Goal: Check status: Check status

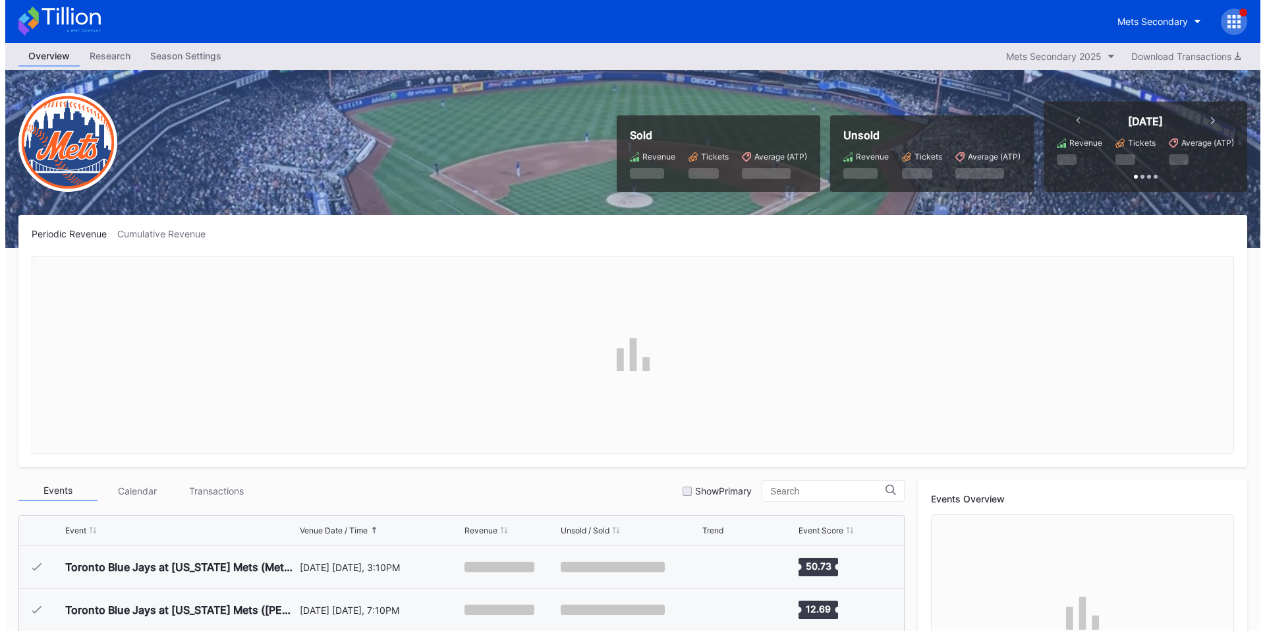
scroll to position [3338, 0]
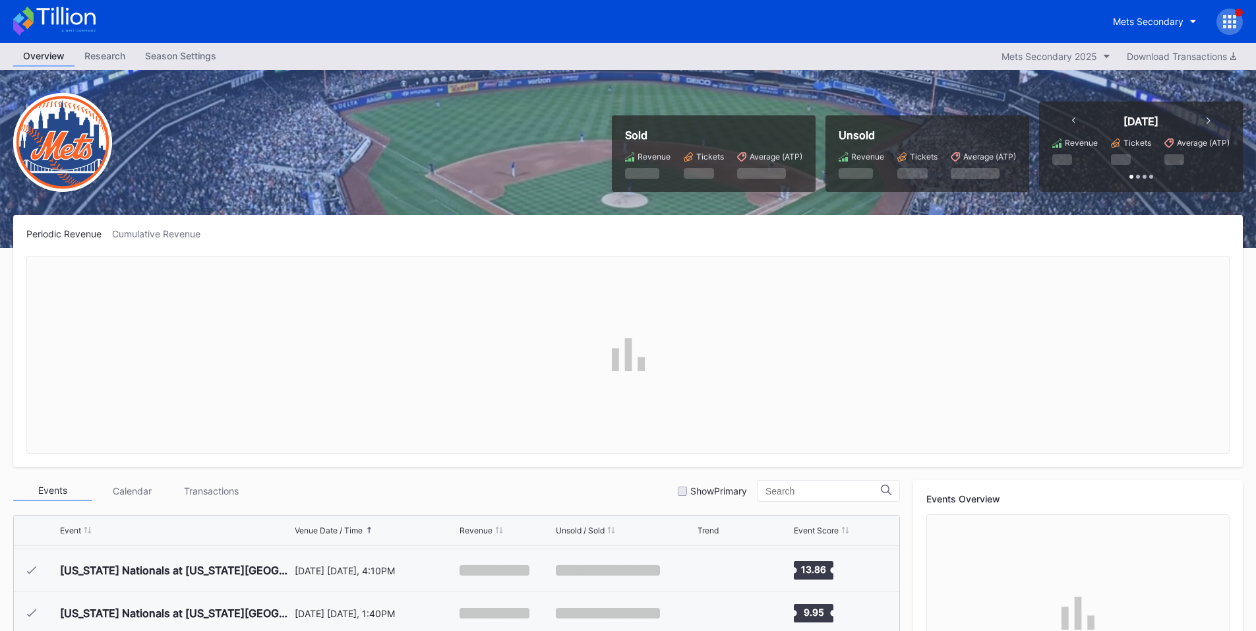
click at [1227, 21] on icon at bounding box center [1229, 21] width 13 height 13
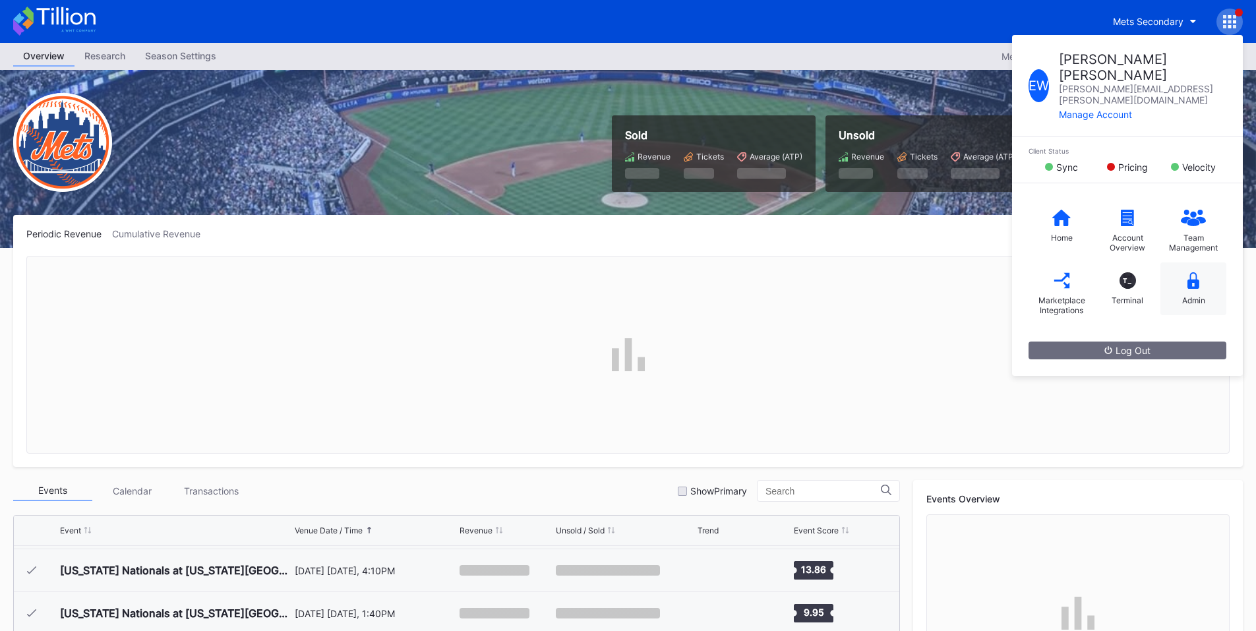
click at [1191, 272] on icon at bounding box center [1193, 280] width 12 height 16
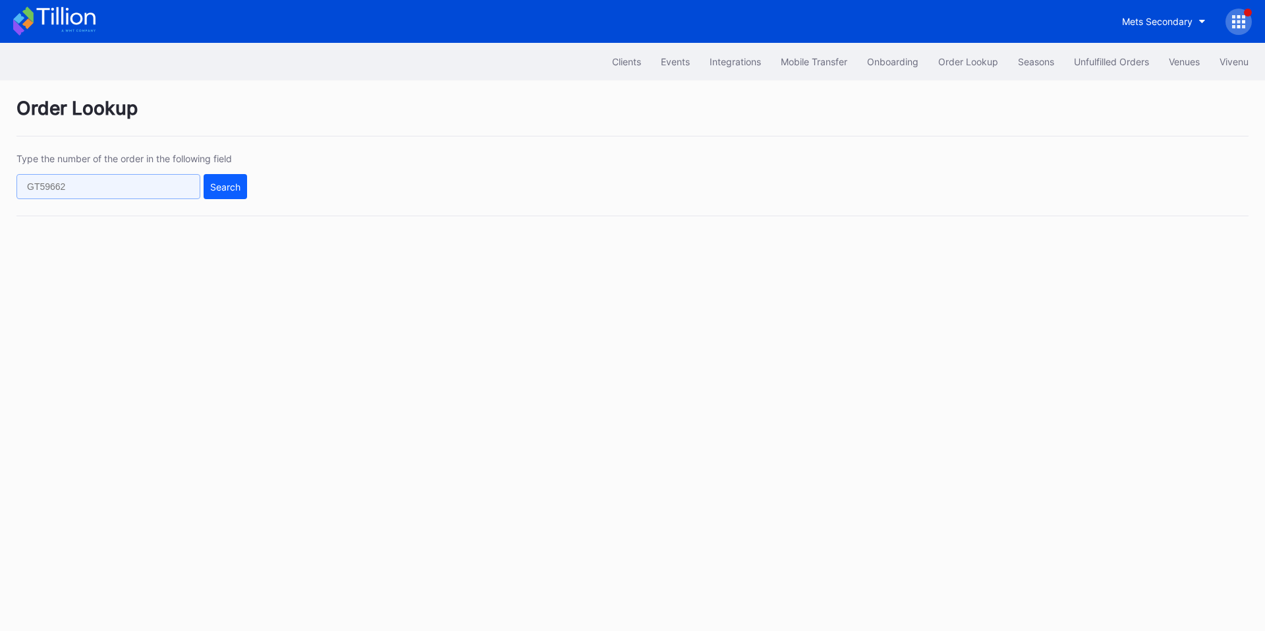
click at [165, 190] on input "text" at bounding box center [108, 186] width 184 height 25
paste input "622422107"
click at [232, 186] on div "Search" at bounding box center [225, 186] width 30 height 11
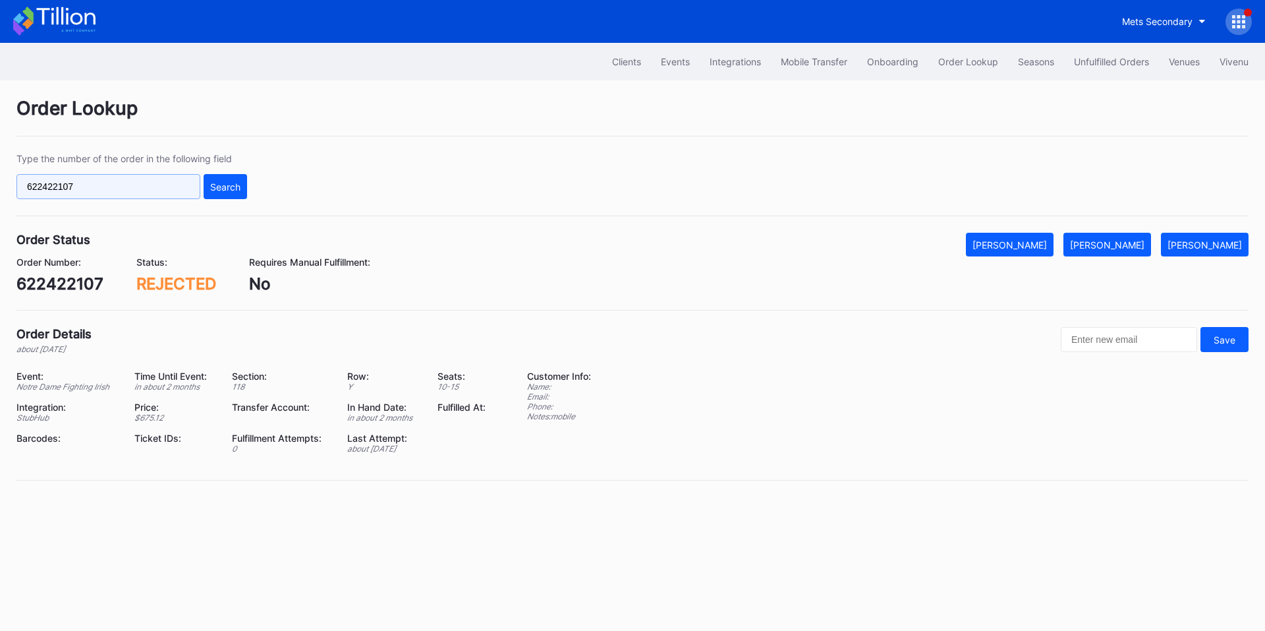
click at [71, 194] on input "622422107" at bounding box center [108, 186] width 184 height 25
paste input "50966667"
click at [218, 185] on div "Search" at bounding box center [225, 186] width 30 height 11
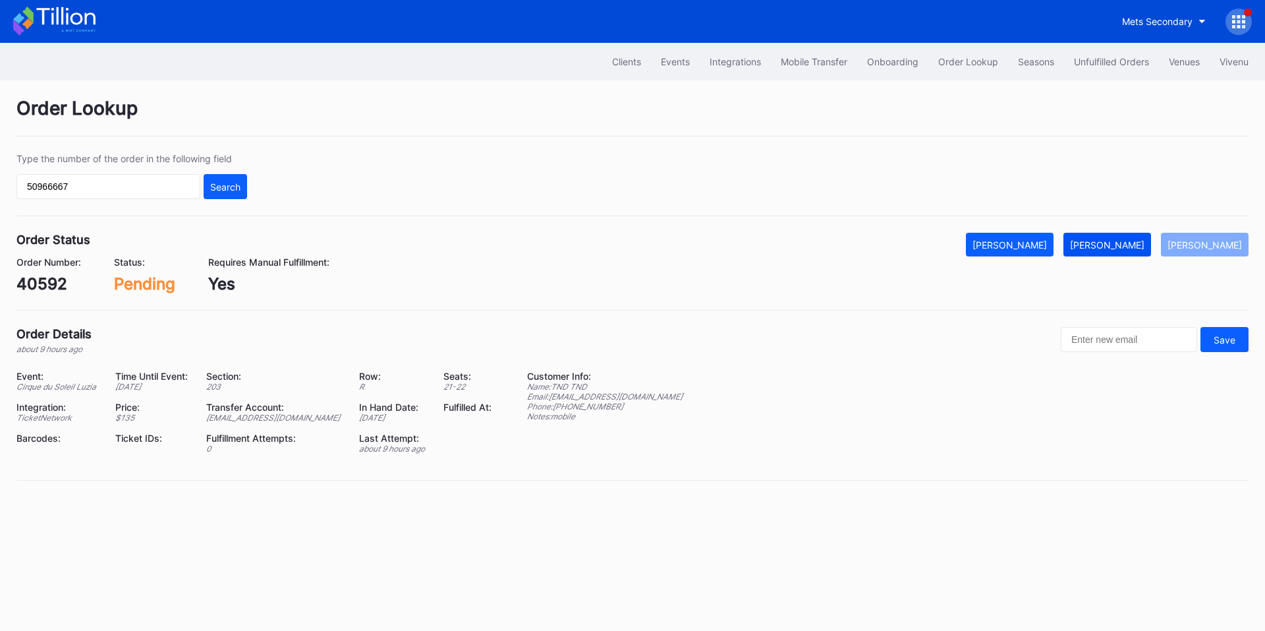
click at [1126, 247] on div "[PERSON_NAME]" at bounding box center [1107, 244] width 74 height 11
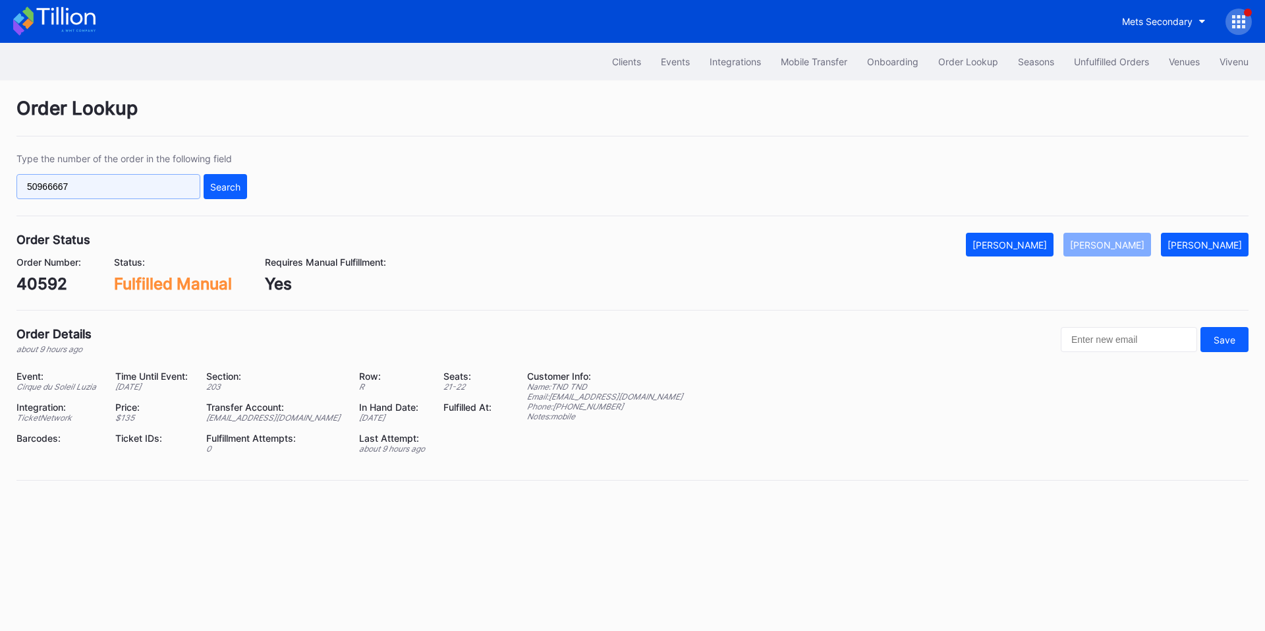
click at [136, 185] on input "50966667" at bounding box center [108, 186] width 184 height 25
paste input "626047276"
type input "626047276"
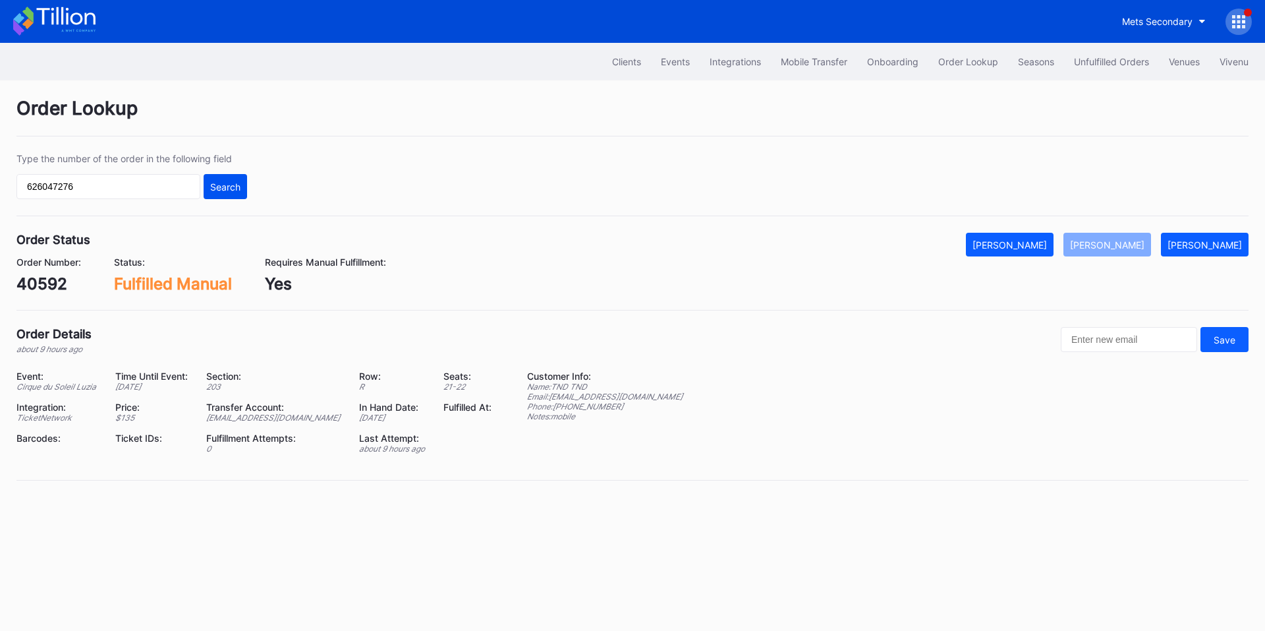
click at [229, 192] on div "Search" at bounding box center [225, 186] width 30 height 11
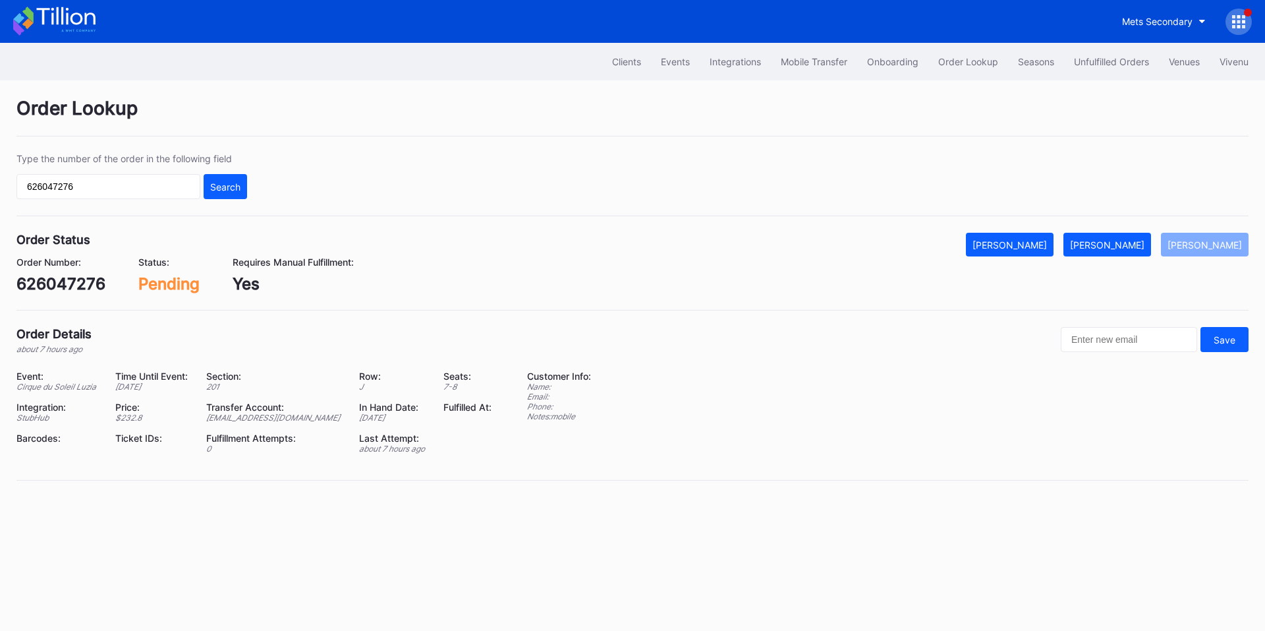
drag, startPoint x: 1115, startPoint y: 250, endPoint x: 1018, endPoint y: 208, distance: 106.0
click at [1115, 250] on div "[PERSON_NAME]" at bounding box center [1107, 244] width 74 height 11
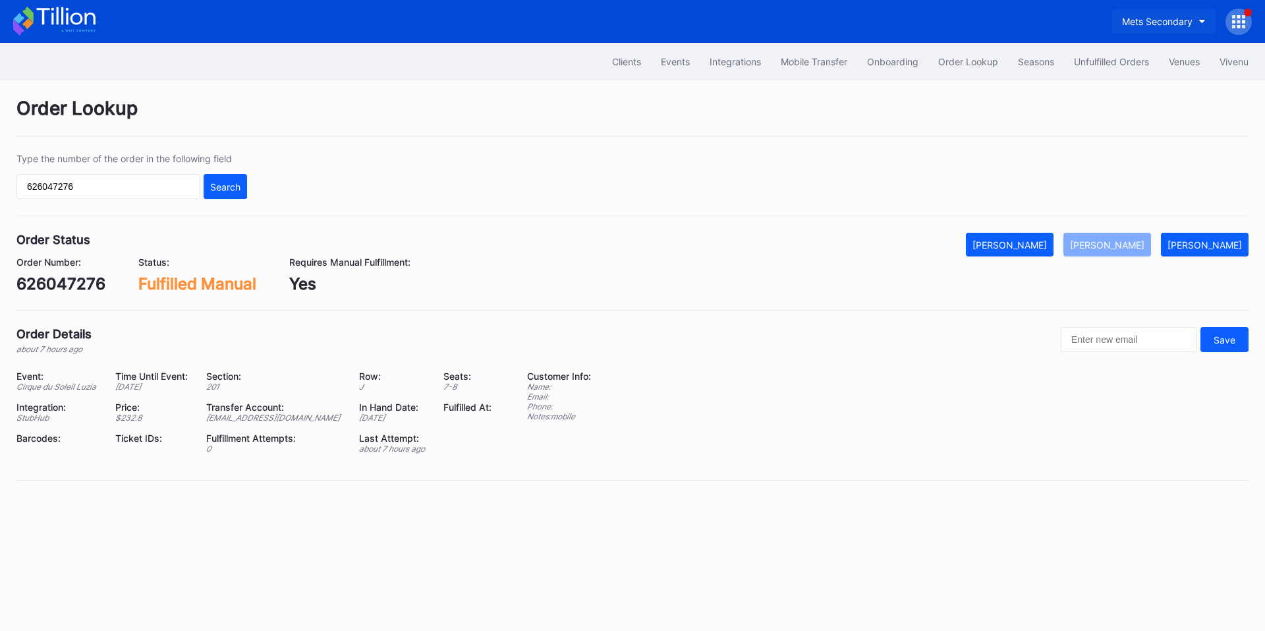
click at [1183, 25] on div "Mets Secondary" at bounding box center [1157, 21] width 71 height 11
type input "aspire"
click at [1129, 87] on div "Cirque du Soleil Aspire Secondary" at bounding box center [1133, 82] width 146 height 11
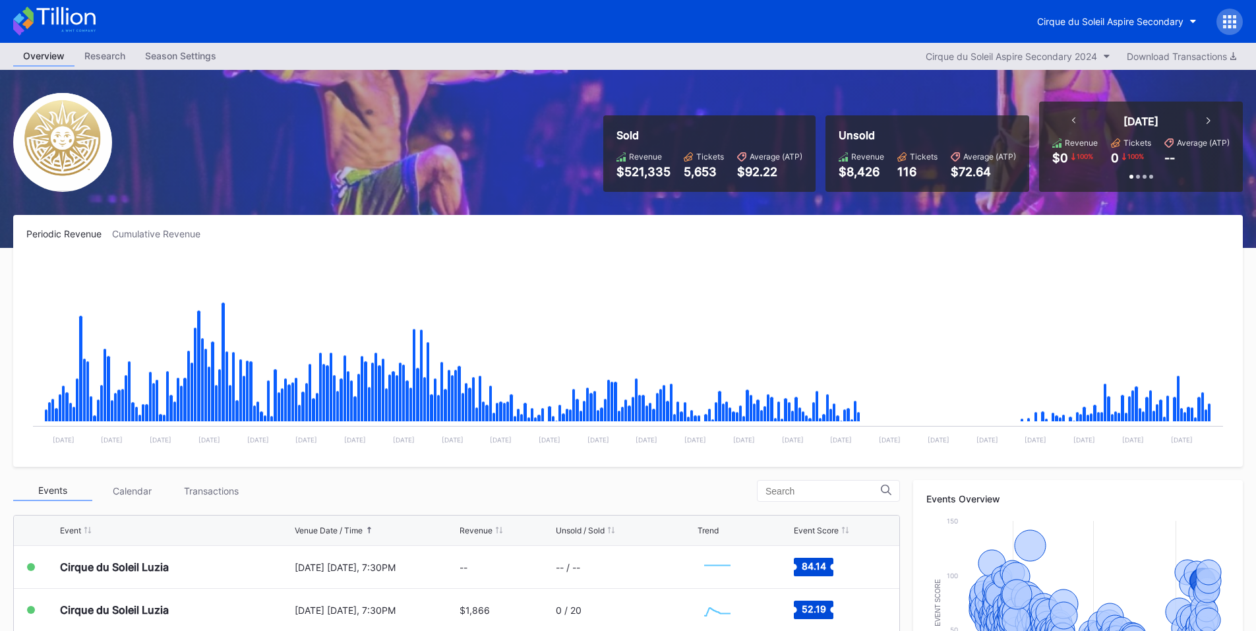
click at [1229, 22] on icon at bounding box center [1229, 21] width 3 height 3
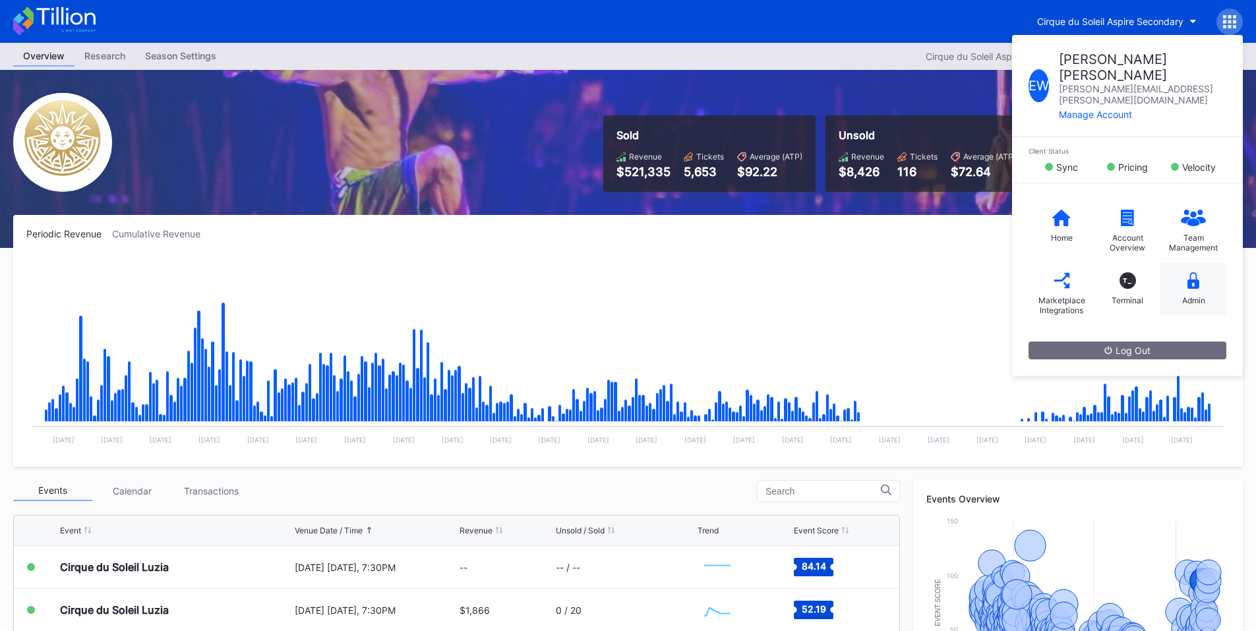
click at [1192, 272] on icon at bounding box center [1193, 280] width 12 height 16
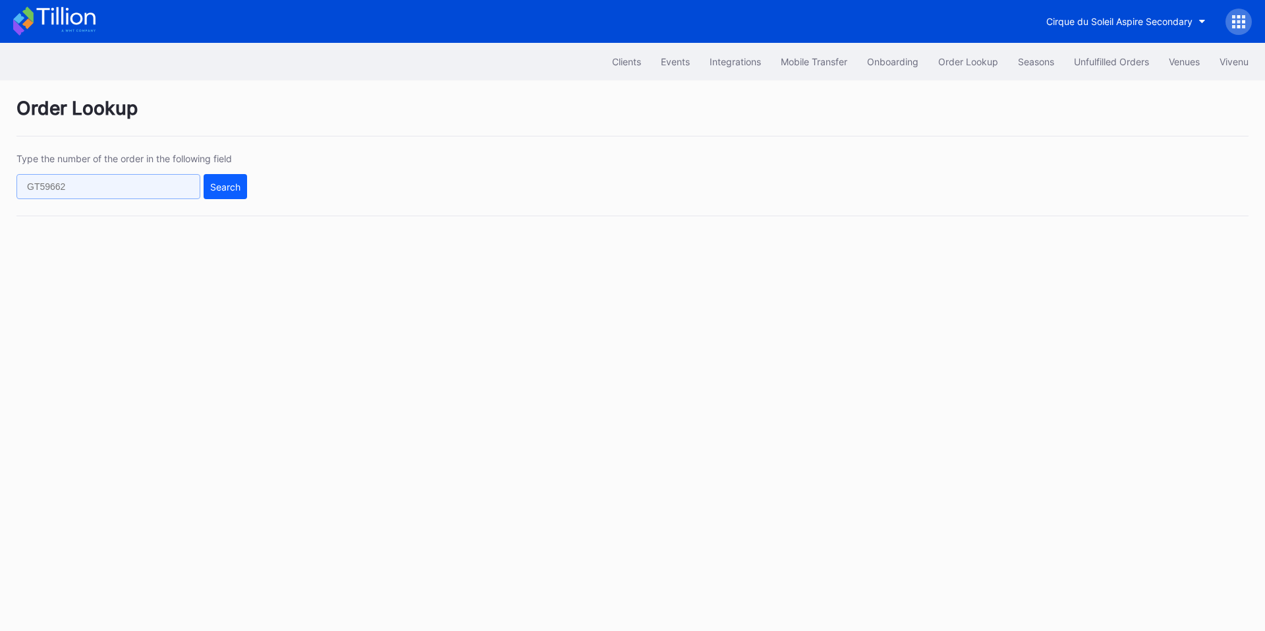
click at [134, 188] on input "text" at bounding box center [108, 186] width 184 height 25
paste input "626048689"
click at [247, 182] on button "Search" at bounding box center [226, 186] width 44 height 25
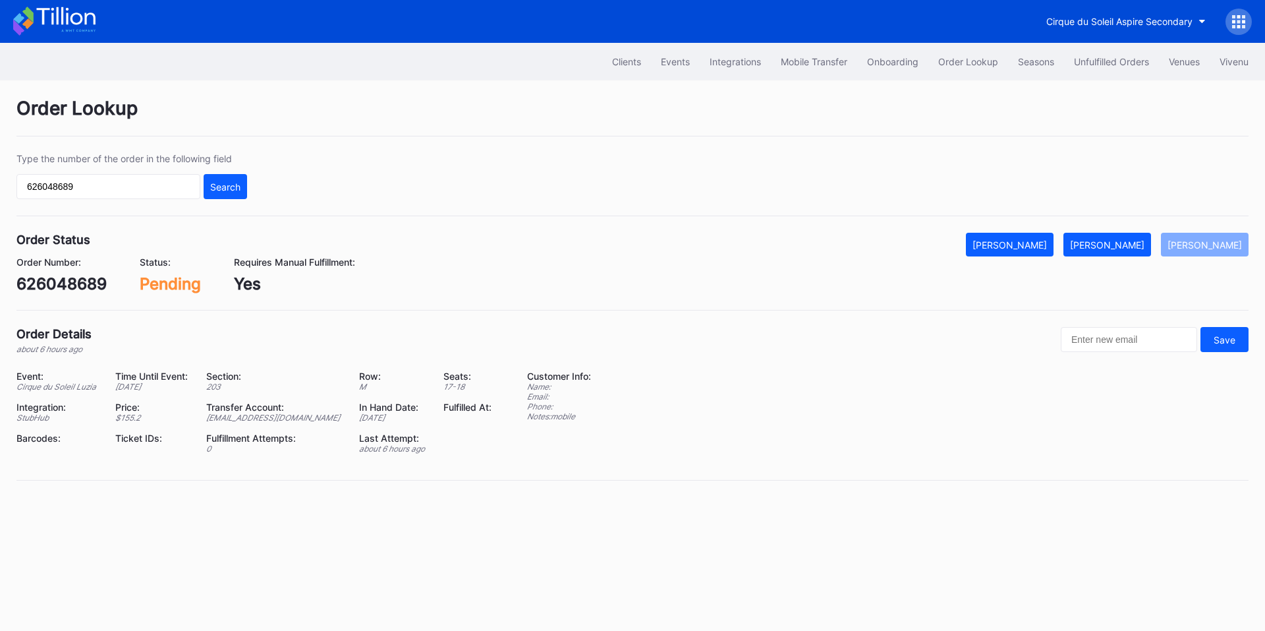
drag, startPoint x: 1153, startPoint y: 243, endPoint x: 1206, endPoint y: 266, distance: 57.9
click at [1145, 243] on div "[PERSON_NAME]" at bounding box center [1107, 244] width 74 height 11
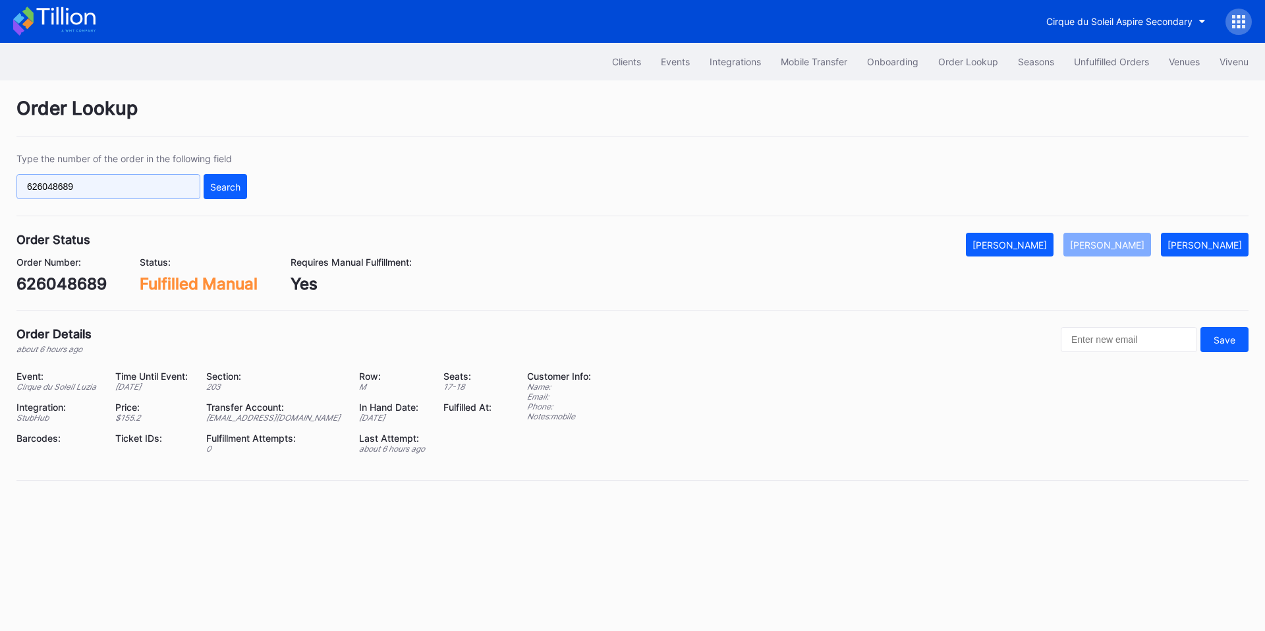
click at [96, 187] on input "626048689" at bounding box center [108, 186] width 184 height 25
paste input "5402208"
click at [231, 186] on div "Search" at bounding box center [225, 186] width 30 height 11
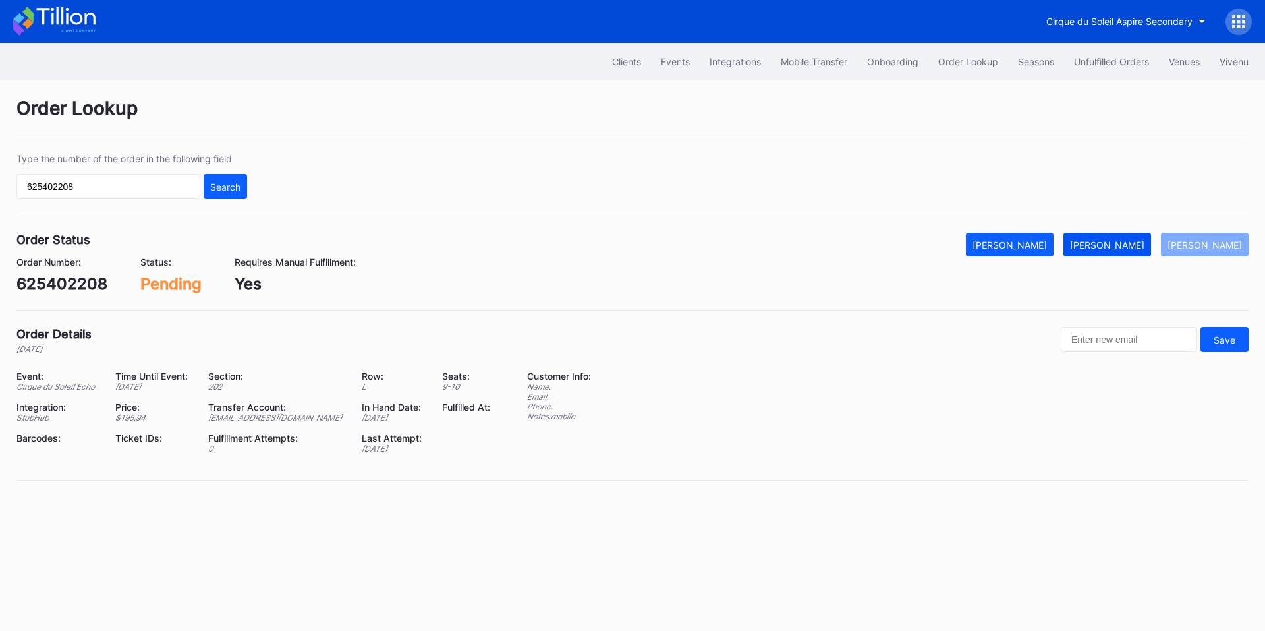
click at [1140, 251] on button "[PERSON_NAME]" at bounding box center [1108, 245] width 88 height 24
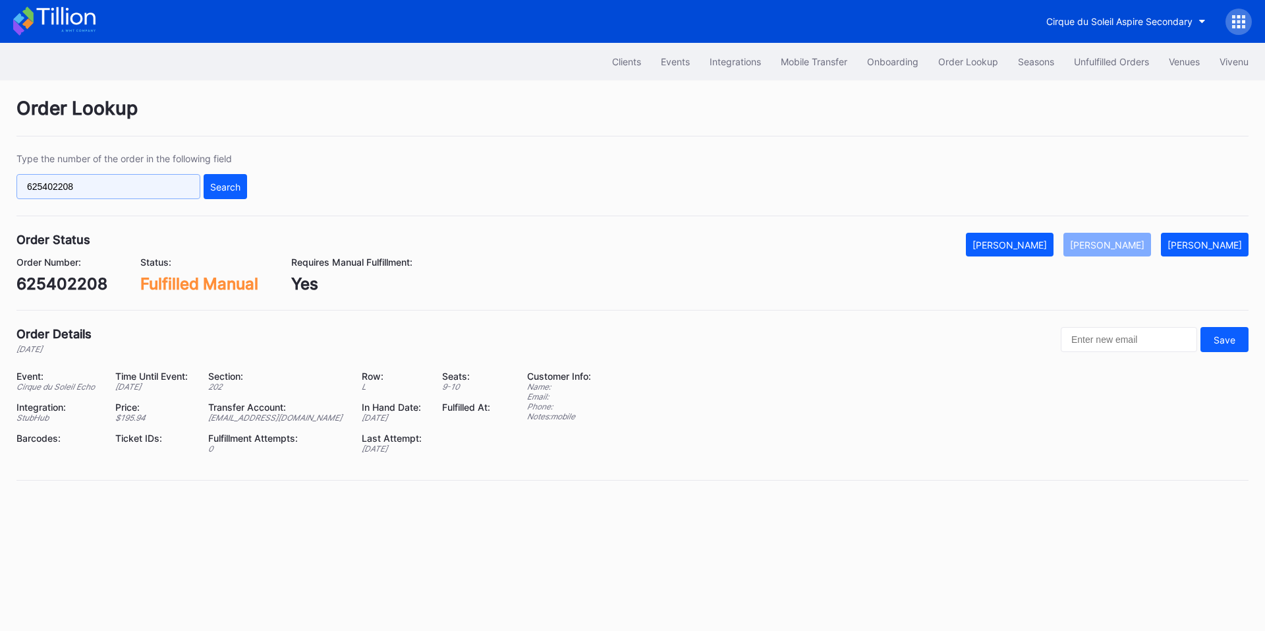
click at [164, 192] on input "625402208" at bounding box center [108, 186] width 184 height 25
paste input "vnk6tqvpw8p"
click at [229, 184] on div "Search" at bounding box center [225, 186] width 30 height 11
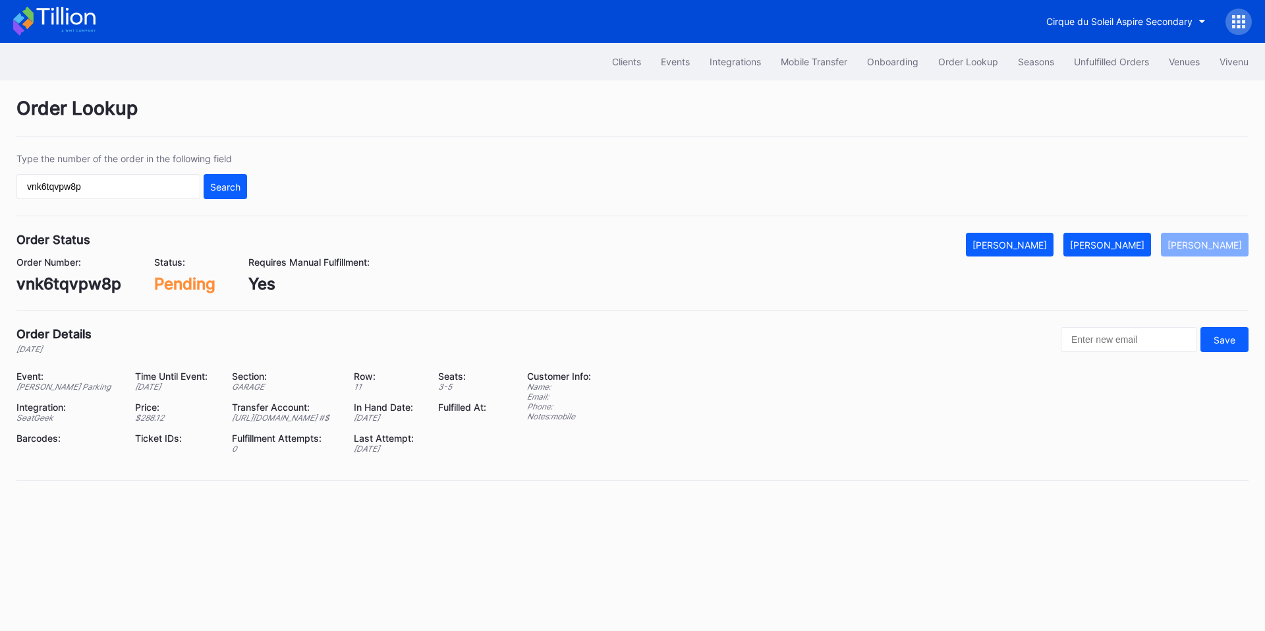
drag, startPoint x: 55, startPoint y: 397, endPoint x: 15, endPoint y: 384, distance: 42.9
click at [15, 384] on div "Order Lookup Type the number of the order in the following field vnk6tqvpw8p Se…" at bounding box center [632, 296] width 1265 height 433
copy div "[PERSON_NAME] Parking"
click at [506, 322] on div "Order Lookup Type the number of the order in the following field vnk6tqvpw8p Se…" at bounding box center [632, 296] width 1265 height 433
click at [109, 186] on input "vnk6tqvpw8p" at bounding box center [108, 186] width 184 height 25
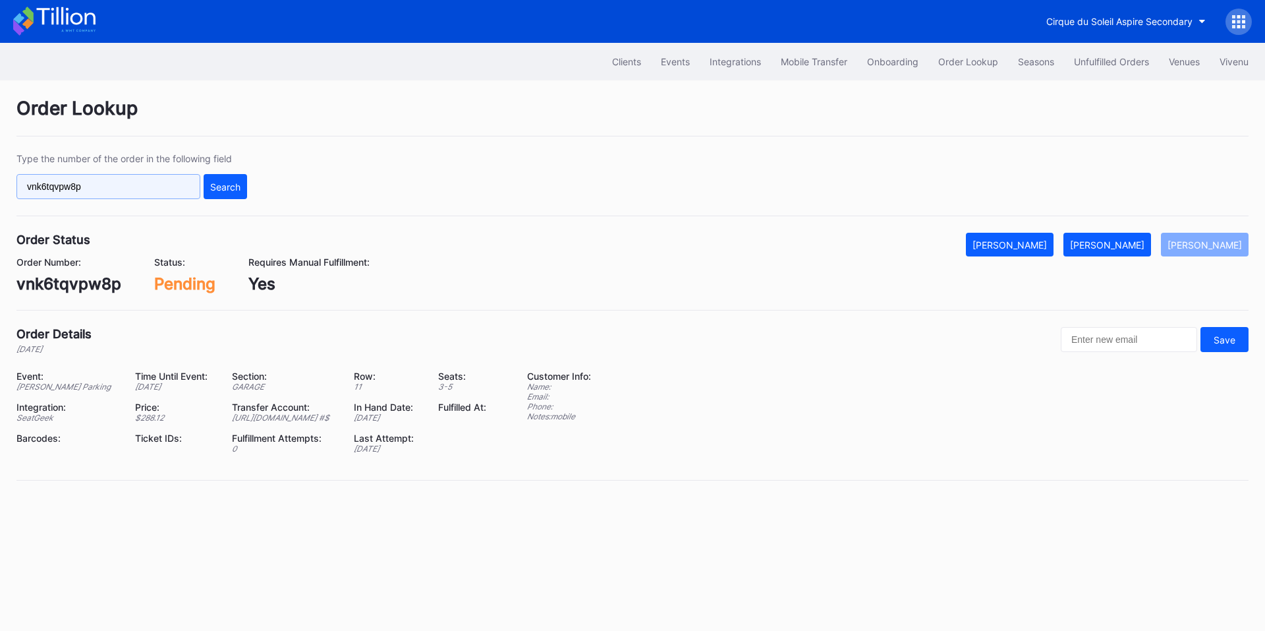
click at [109, 186] on input "vnk6tqvpw8p" at bounding box center [108, 186] width 184 height 25
paste input "k69xa65k7gl"
click at [215, 187] on div "Search" at bounding box center [225, 186] width 30 height 11
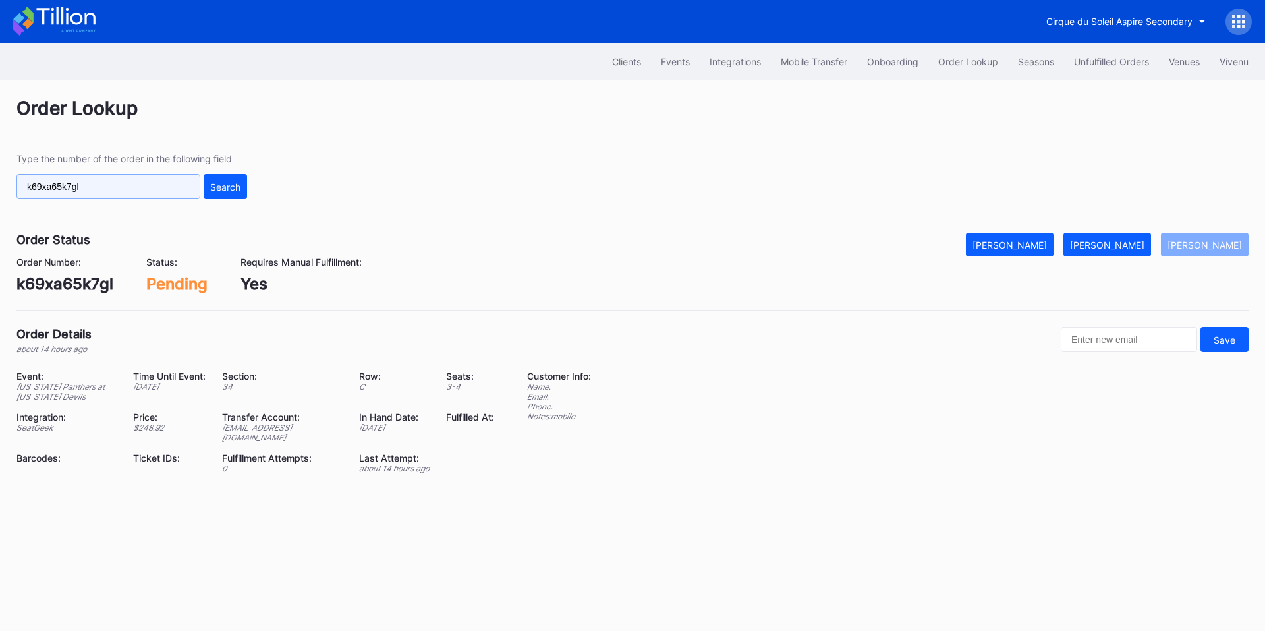
click at [111, 187] on input "k69xa65k7gl" at bounding box center [108, 186] width 184 height 25
paste input "625875850"
type input "625875850"
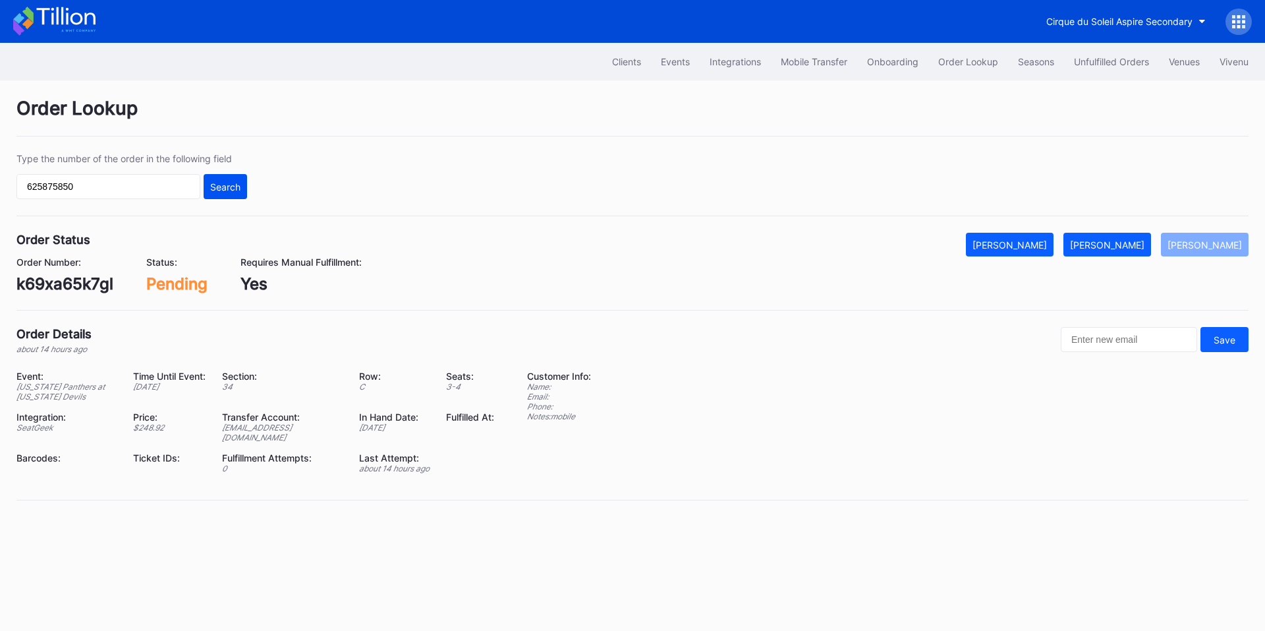
click at [219, 190] on div "Search" at bounding box center [225, 186] width 30 height 11
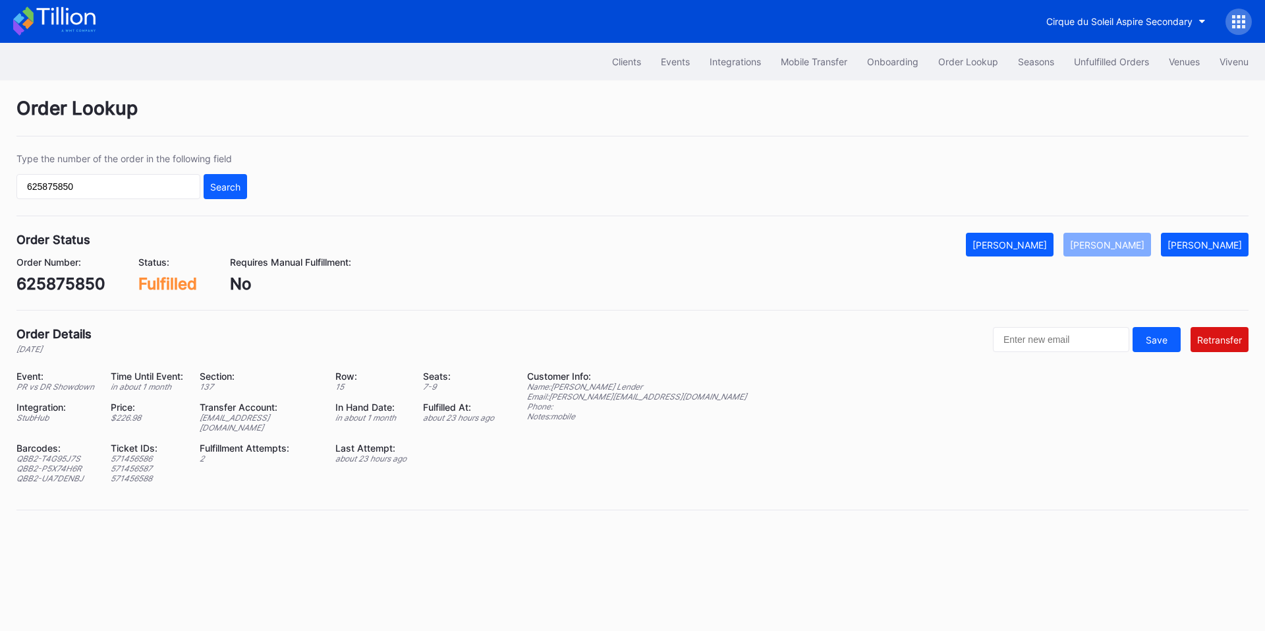
click at [297, 430] on div "[EMAIL_ADDRESS][DOMAIN_NAME]" at bounding box center [259, 423] width 119 height 20
copy div "[EMAIL_ADDRESS][DOMAIN_NAME]"
